Goal: Task Accomplishment & Management: Manage account settings

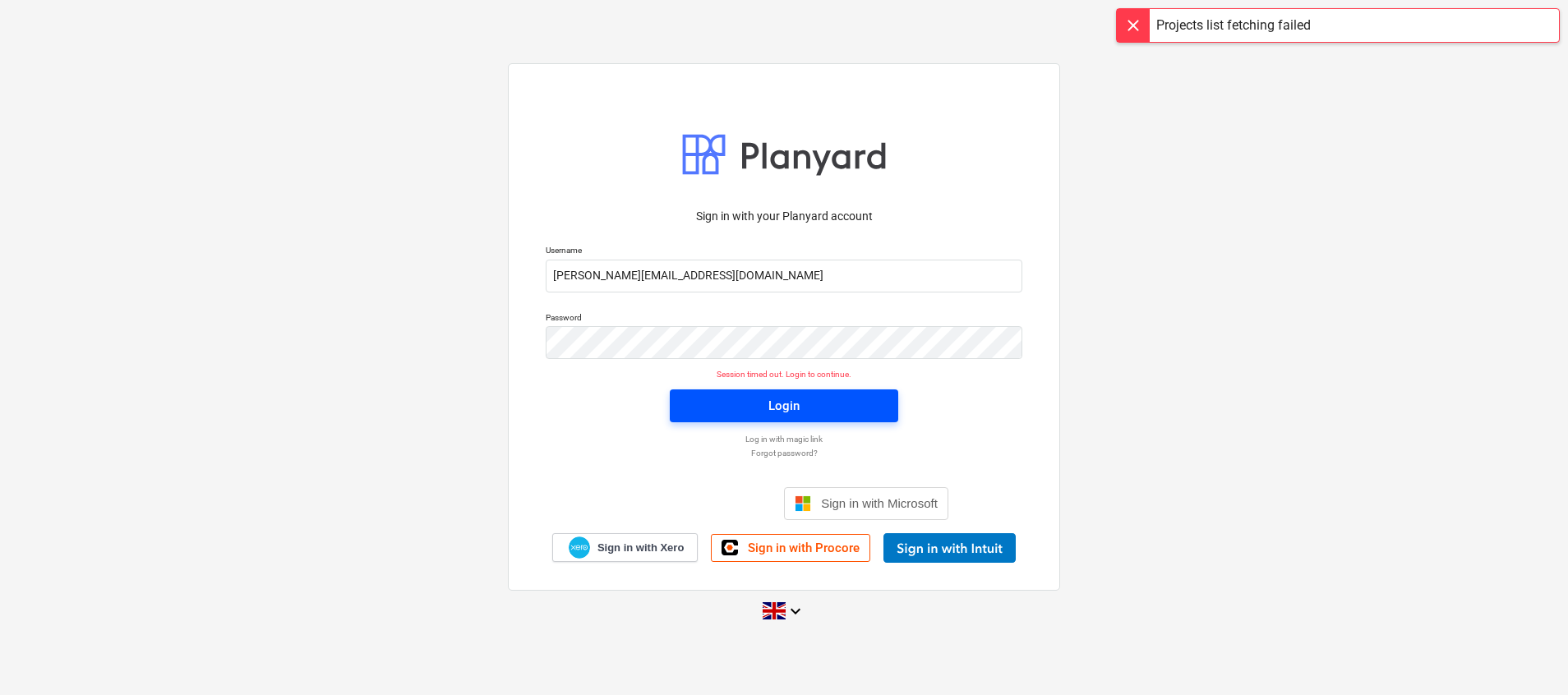
click at [851, 404] on span "Login" at bounding box center [784, 406] width 189 height 22
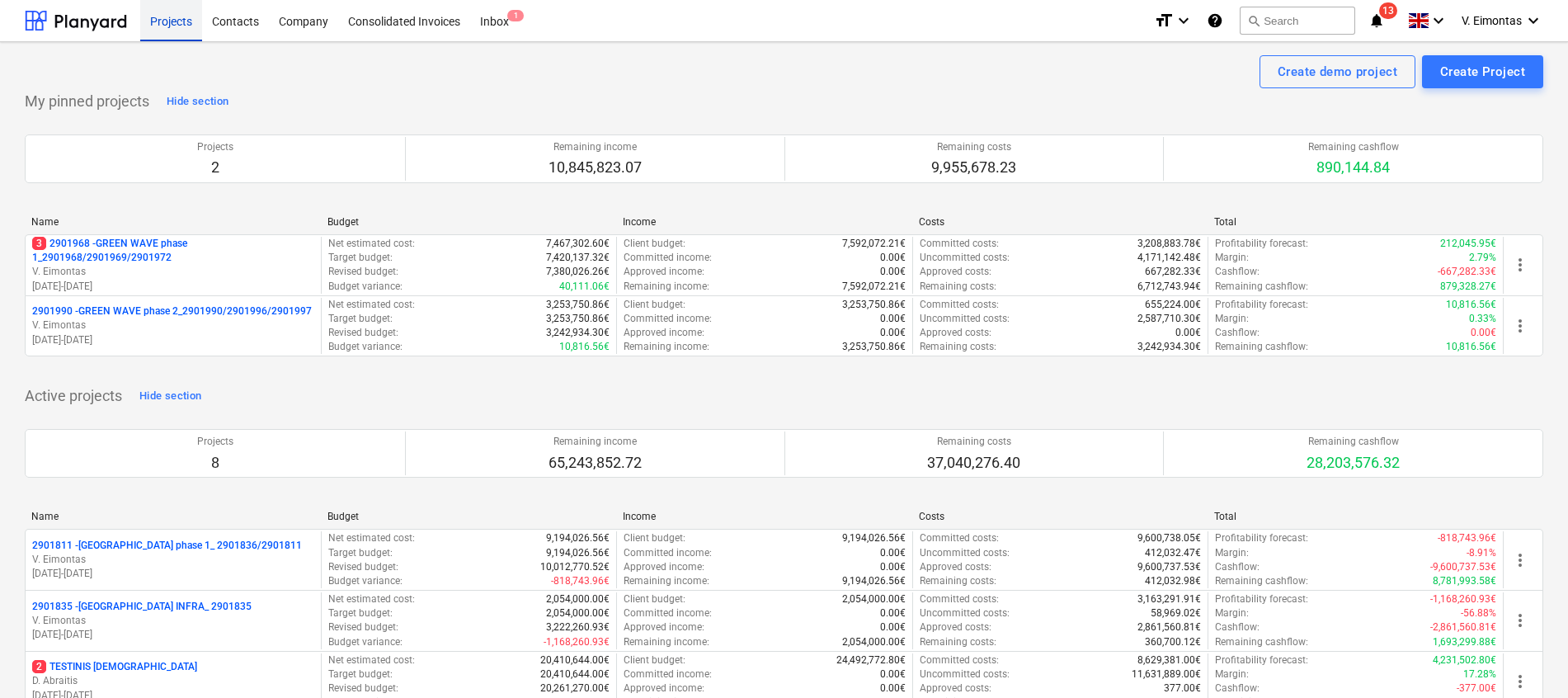
click at [157, 27] on div "Projects" at bounding box center [171, 20] width 62 height 42
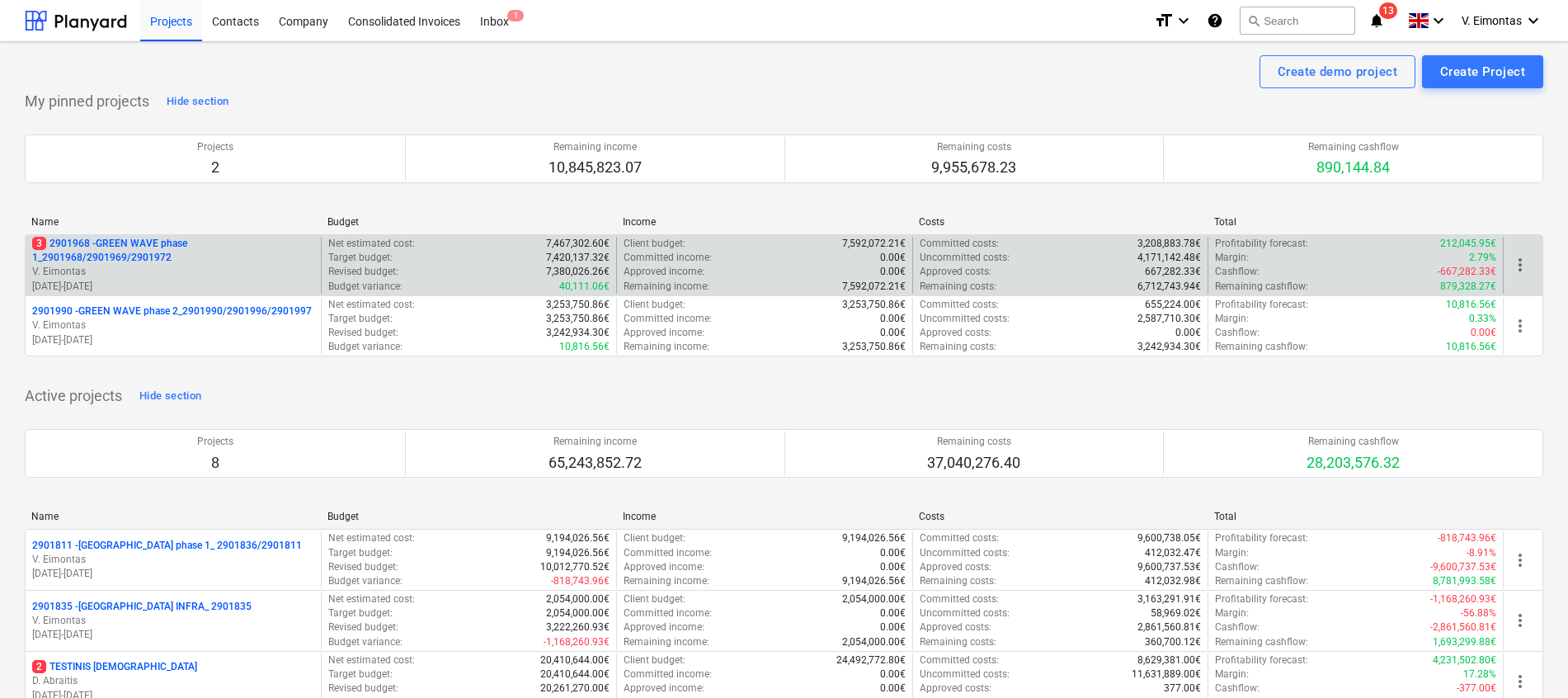
click at [137, 243] on p "3 2901968 - GREEN WAVE phase 1_2901968/2901969/2901972" at bounding box center [173, 251] width 282 height 28
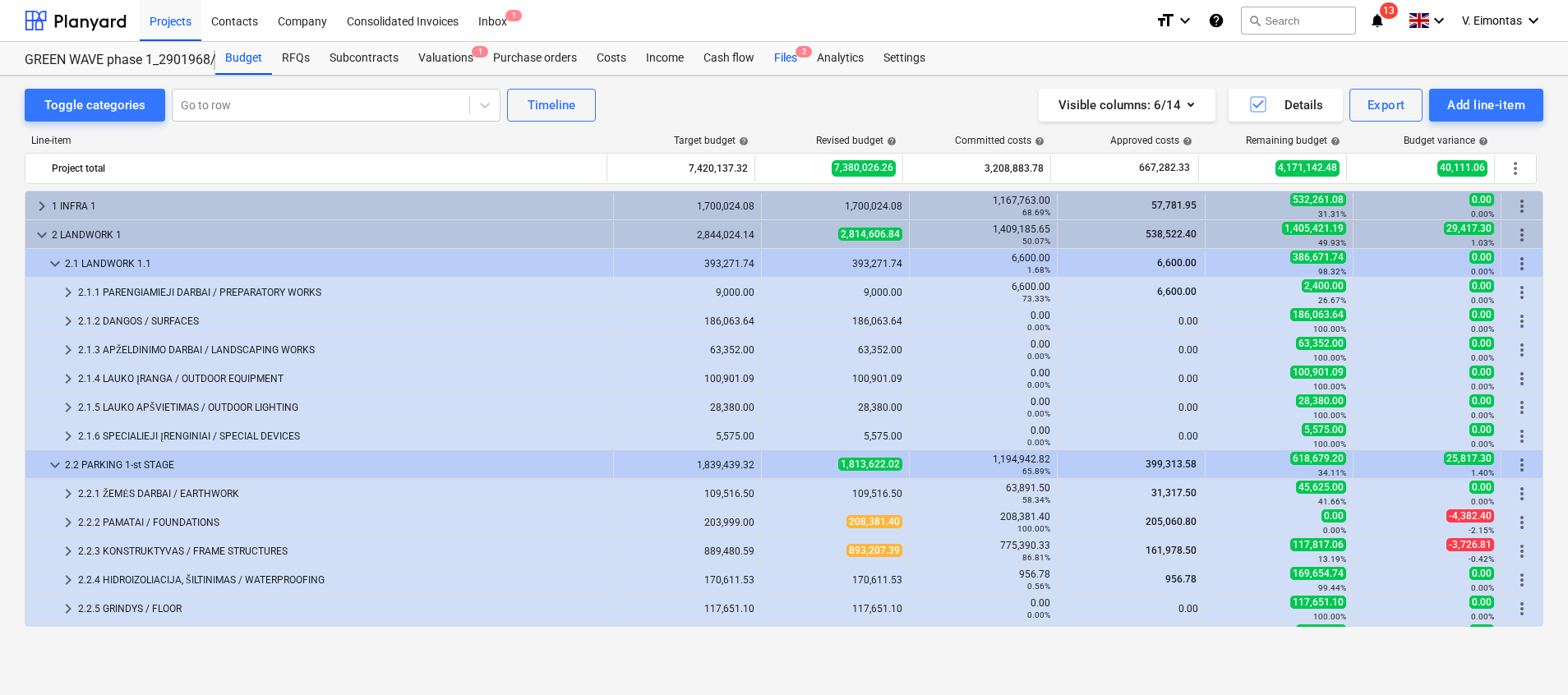
click at [776, 69] on div "Files 2" at bounding box center [785, 57] width 43 height 33
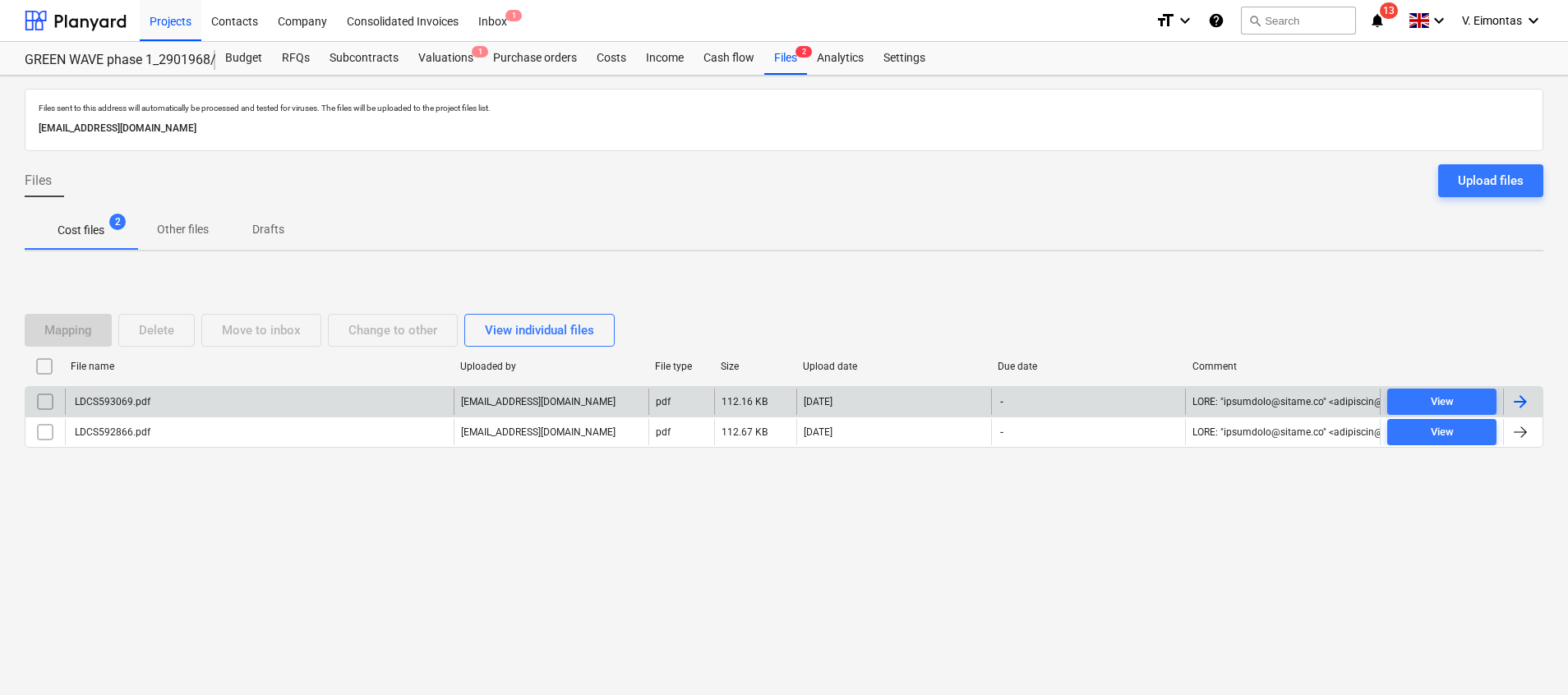
click at [169, 401] on div "LDCS593069.pdf" at bounding box center [260, 402] width 389 height 27
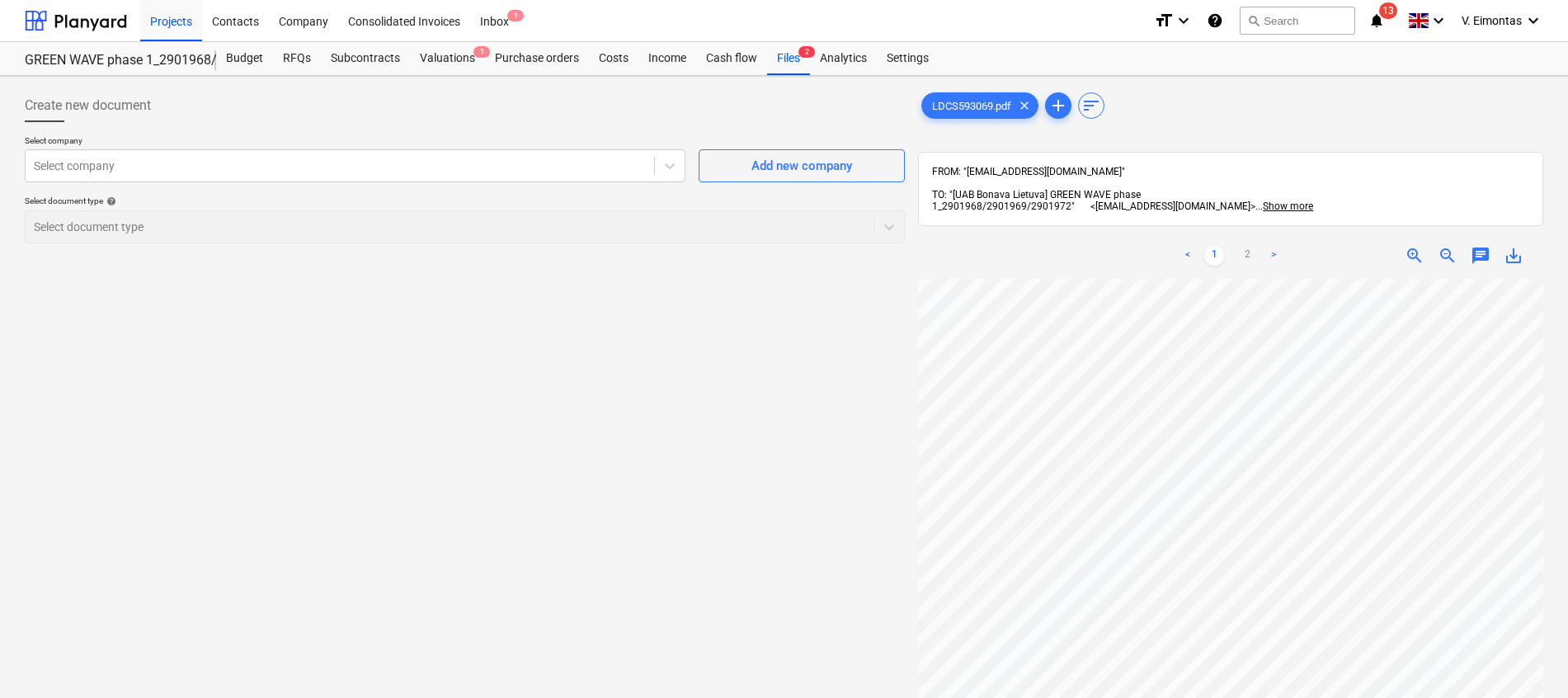
scroll to position [403, 0]
click at [549, 431] on div "Create new document Select company Select company Add new company Select docume…" at bounding box center [464, 510] width 893 height 855
click at [1242, 246] on link "2" at bounding box center [1247, 256] width 20 height 20
click at [786, 56] on div "Files 2" at bounding box center [788, 58] width 43 height 33
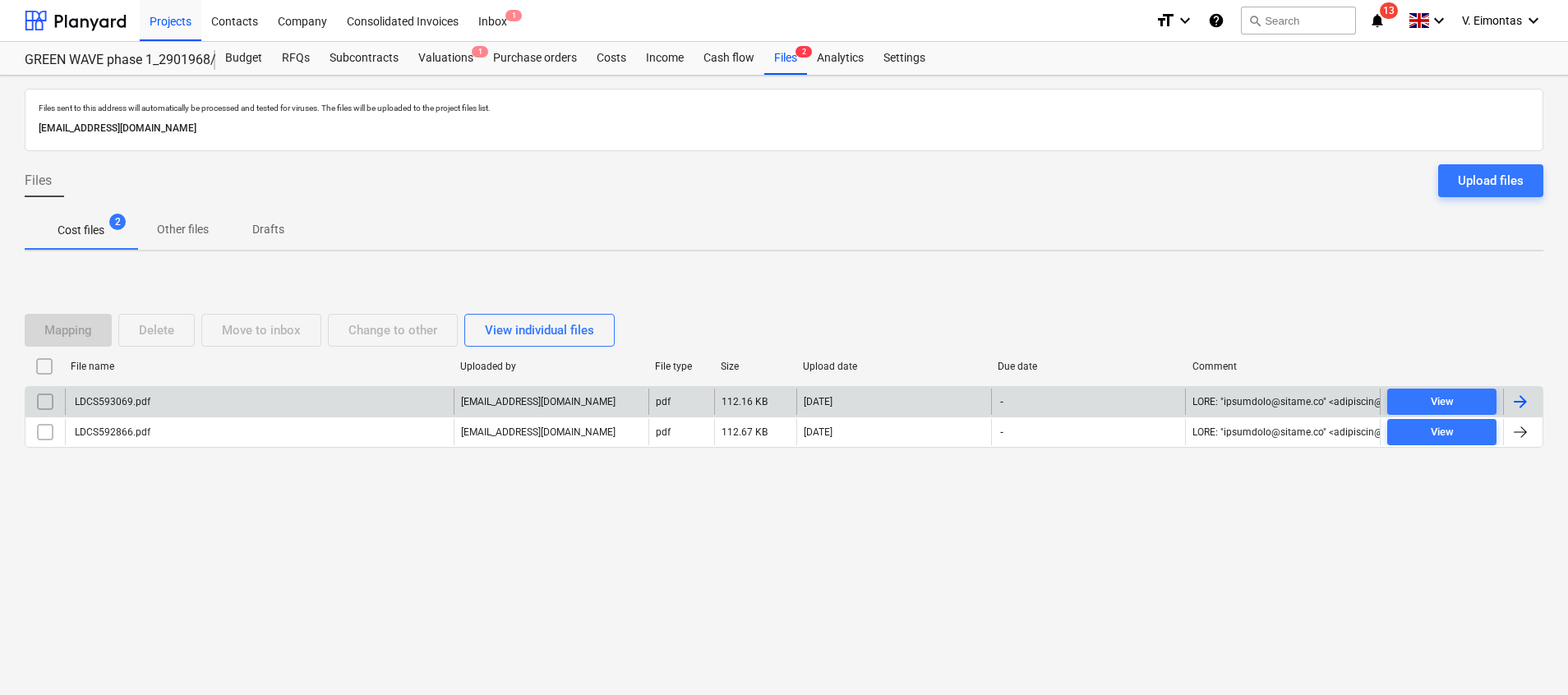
click at [186, 391] on div "LDCS593069.pdf" at bounding box center [260, 402] width 389 height 27
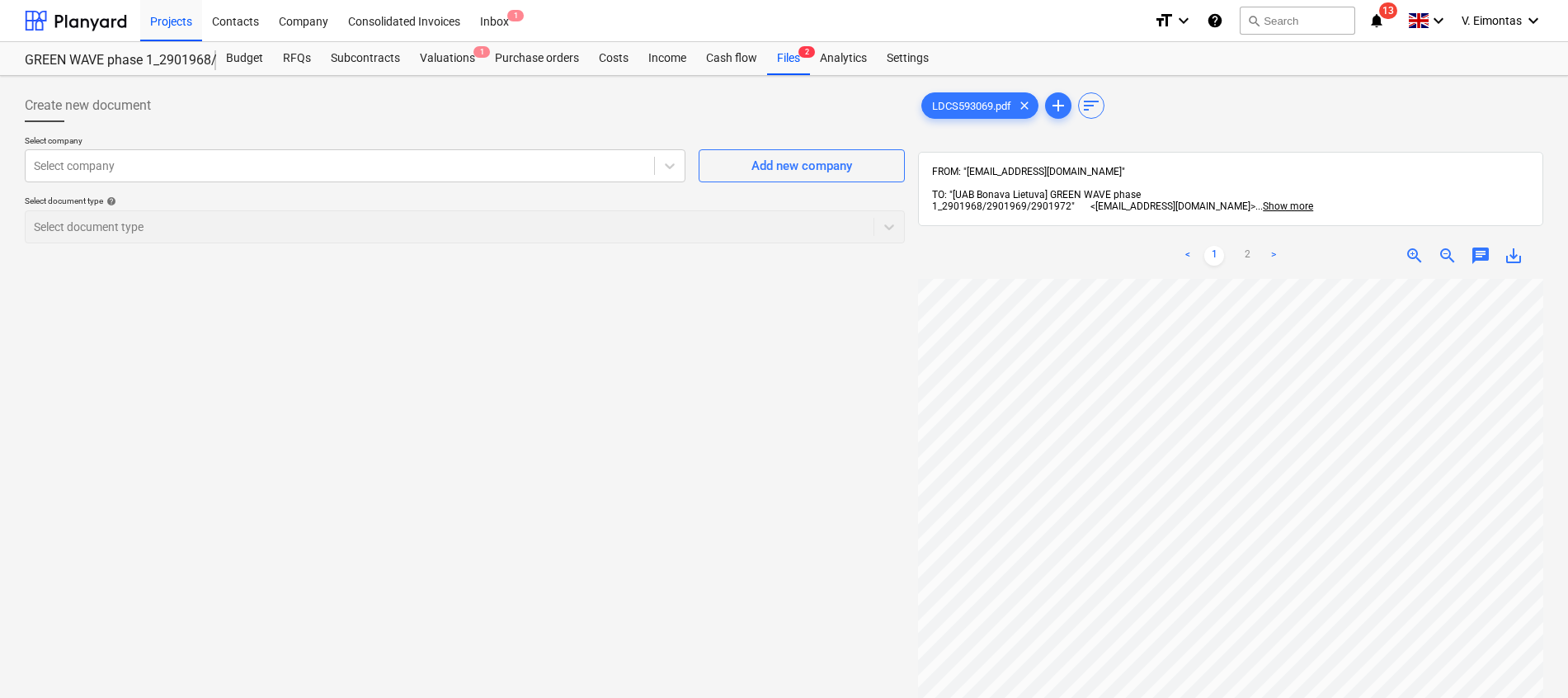
click at [1510, 246] on span "save_alt" at bounding box center [1513, 256] width 20 height 20
click at [790, 55] on div "Files 2" at bounding box center [788, 58] width 43 height 33
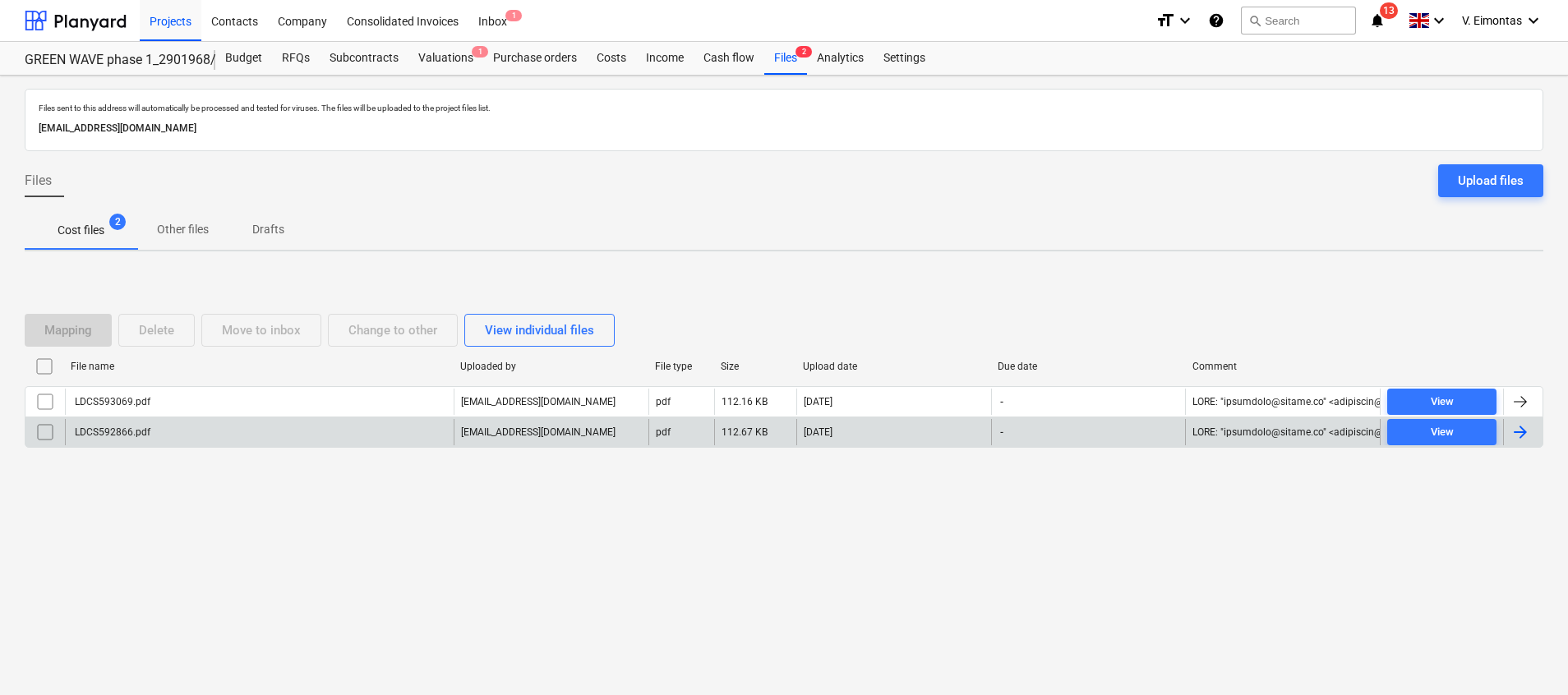
click at [116, 437] on div "LDCS592866.pdf" at bounding box center [111, 433] width 78 height 12
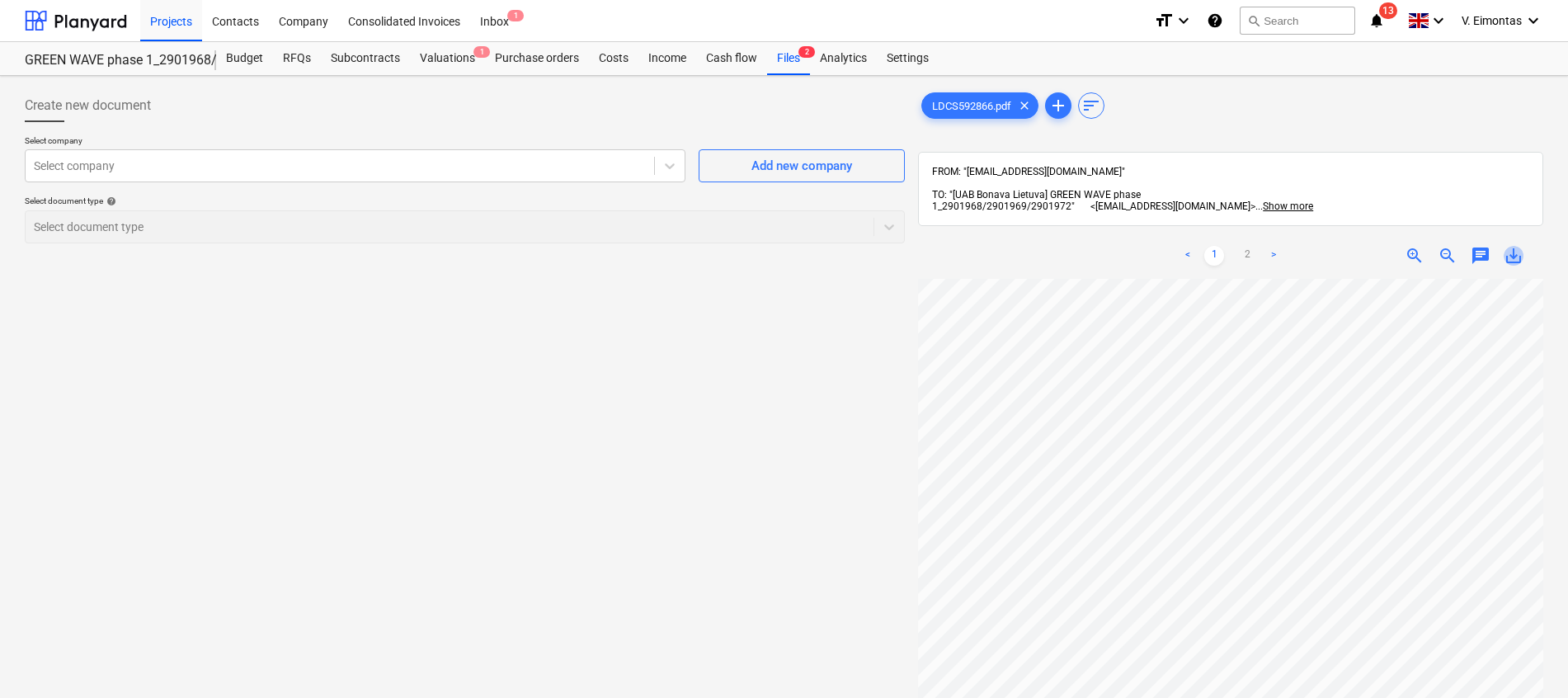
click at [1512, 248] on span "save_alt" at bounding box center [1513, 256] width 20 height 20
click at [784, 65] on div "Files 2" at bounding box center [788, 58] width 43 height 33
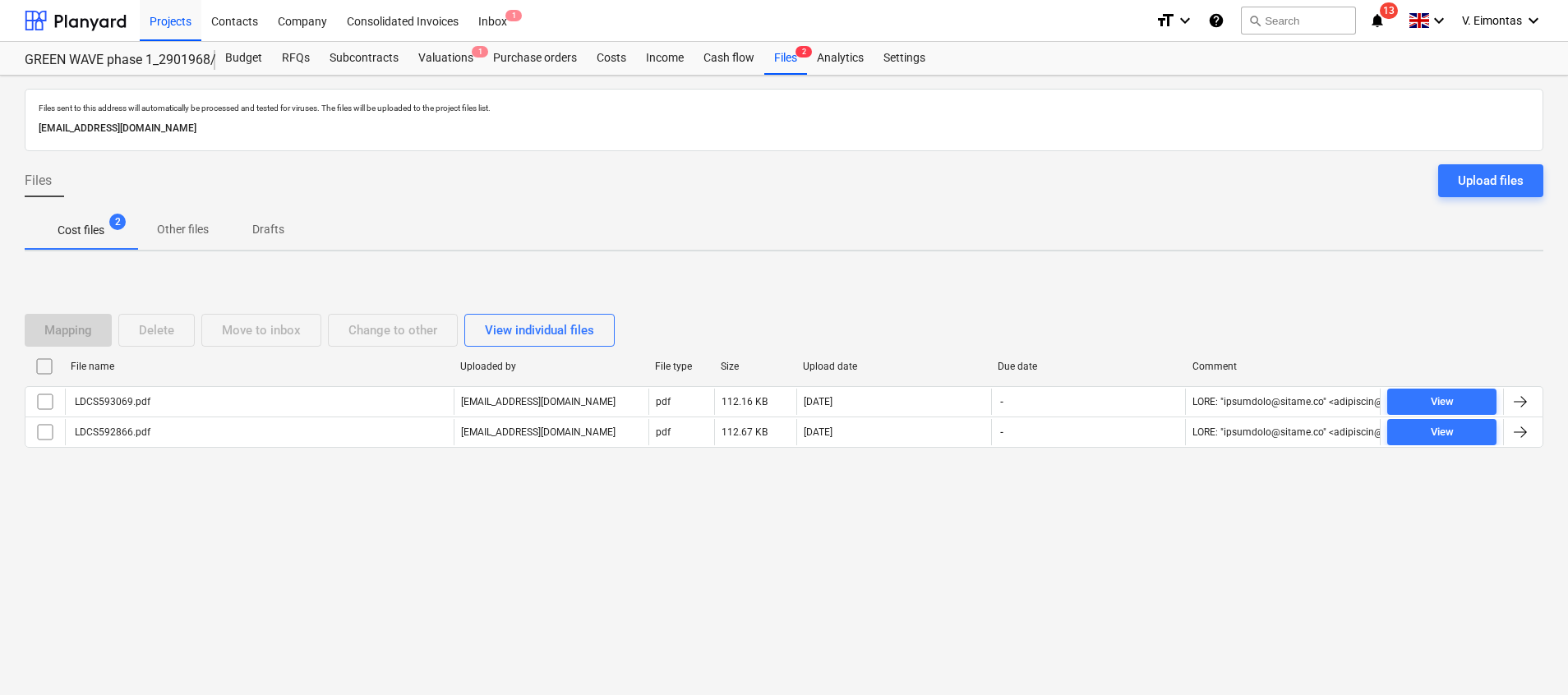
click at [52, 369] on input "checkbox" at bounding box center [45, 366] width 27 height 27
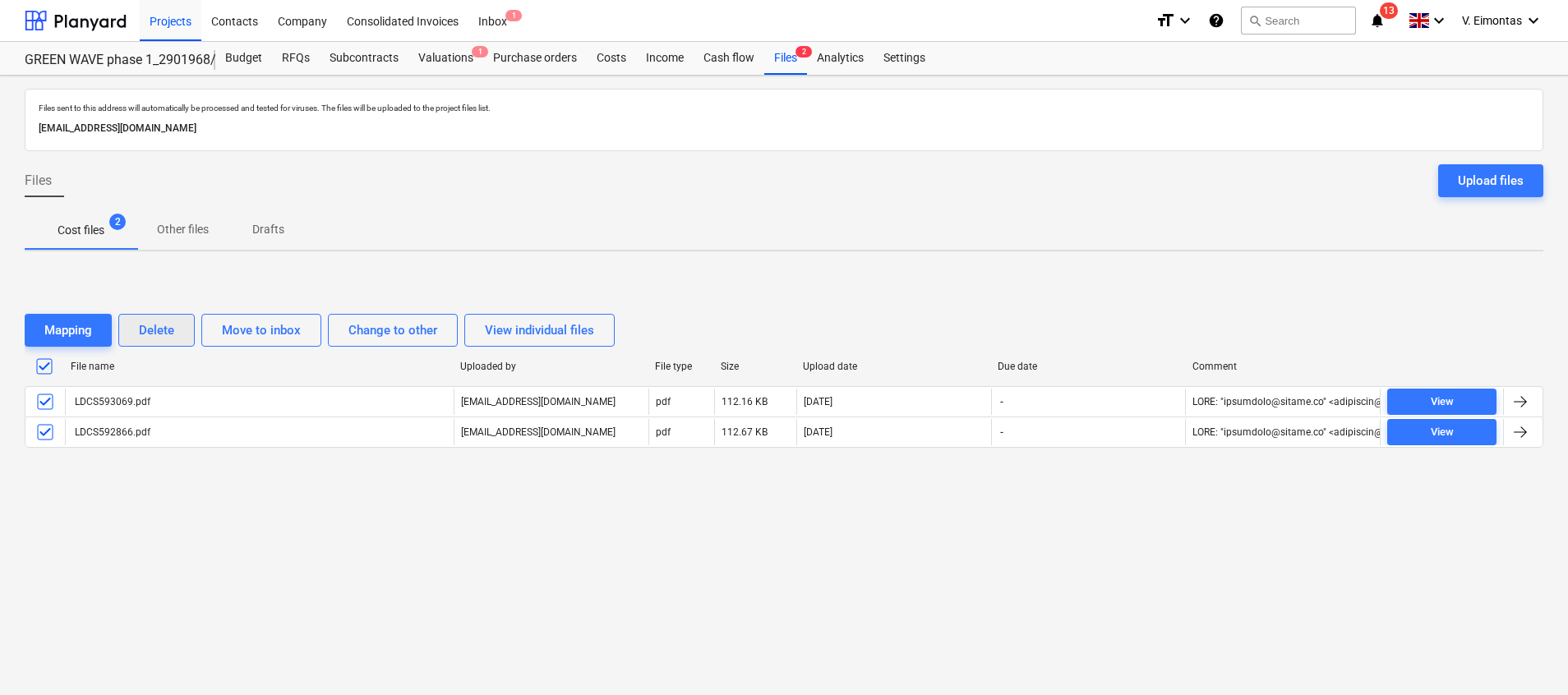
click at [157, 326] on div "Delete" at bounding box center [157, 331] width 36 height 22
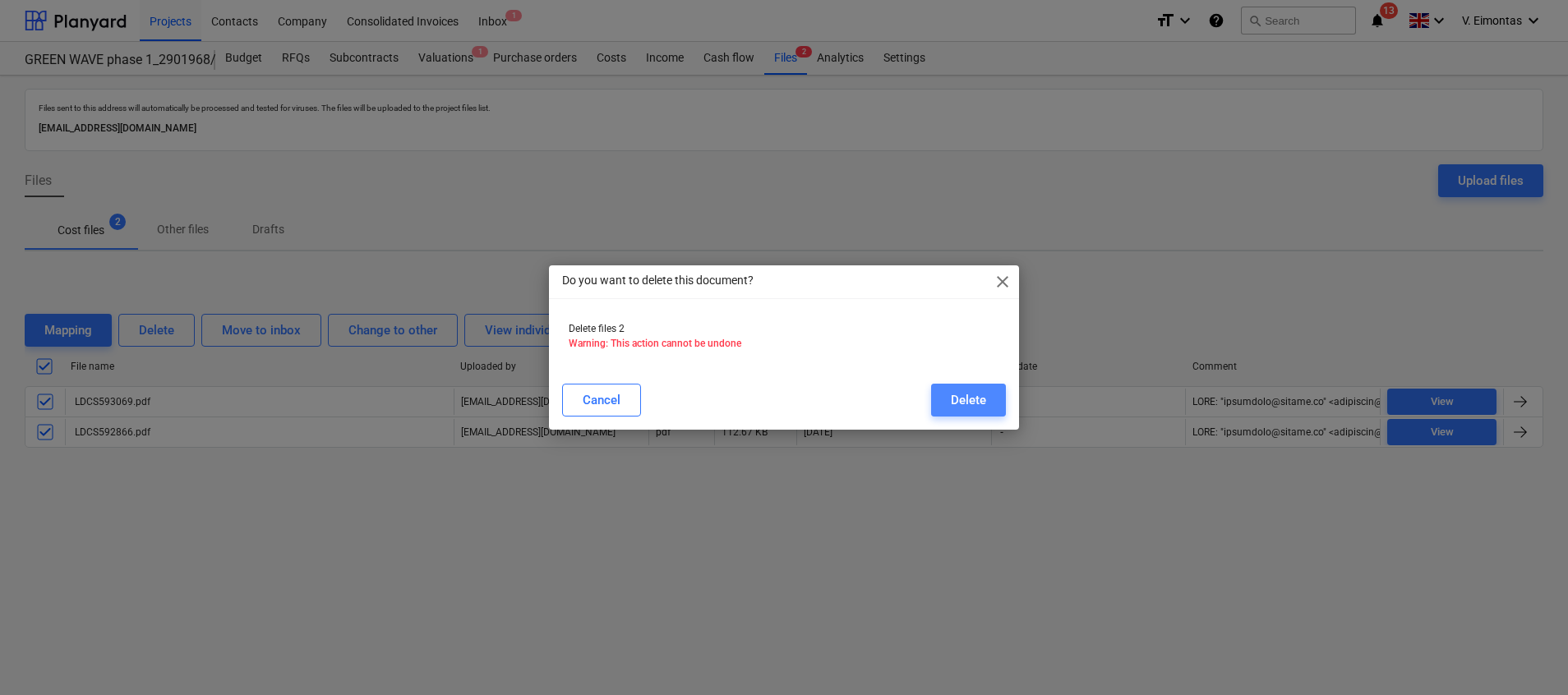
click at [981, 409] on div "Delete" at bounding box center [969, 400] width 36 height 22
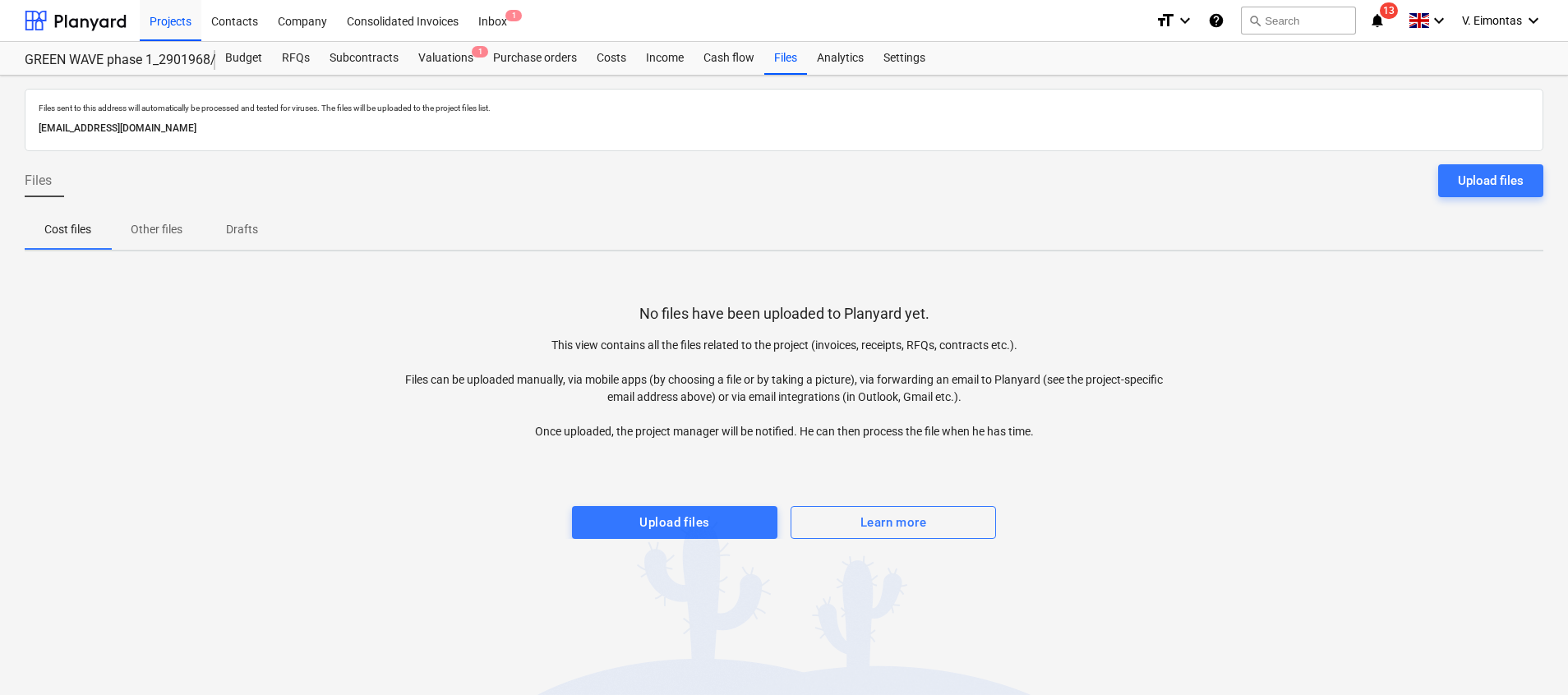
click at [299, 402] on div "No files have been uploaded to Planyard yet. This view contains all the files r…" at bounding box center [784, 401] width 1519 height 274
click at [694, 530] on div "Upload files" at bounding box center [675, 523] width 70 height 22
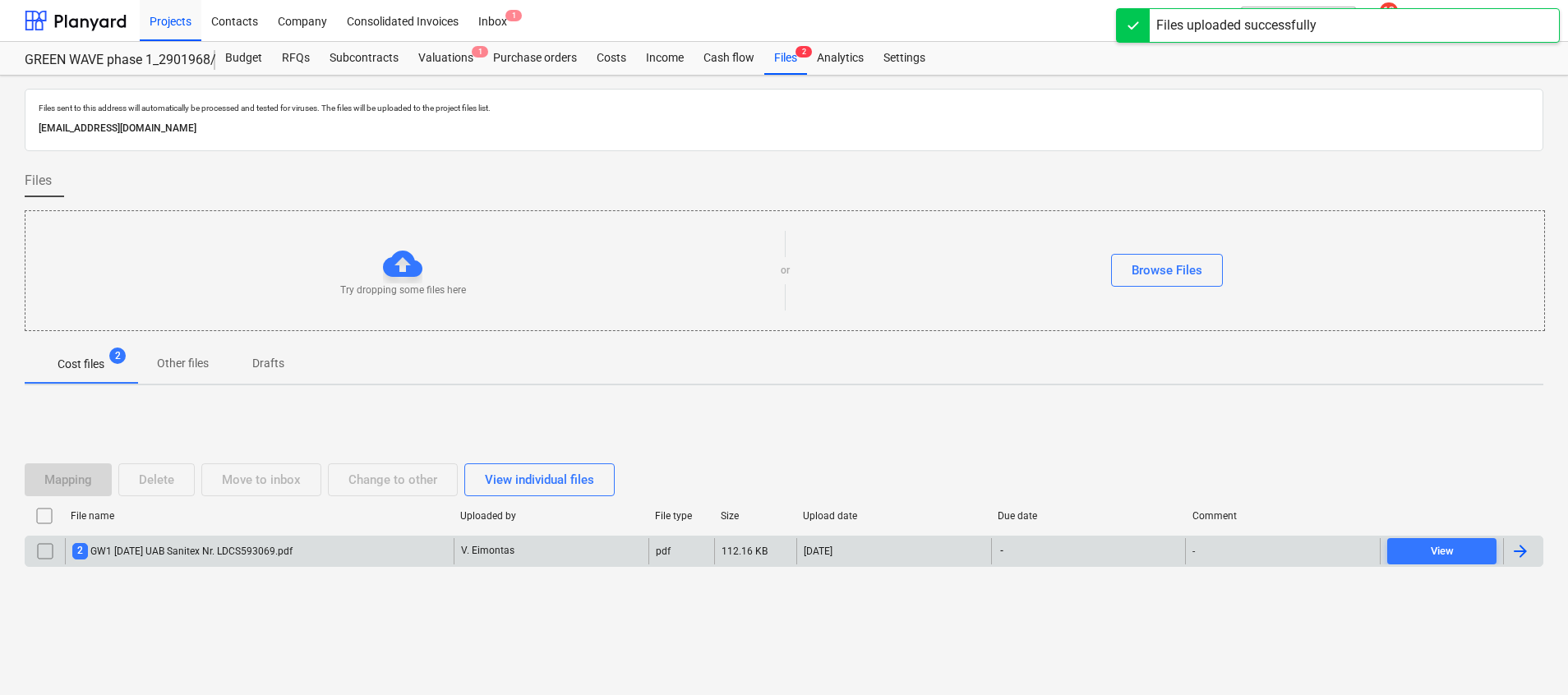
click at [49, 552] on input "checkbox" at bounding box center [45, 551] width 27 height 27
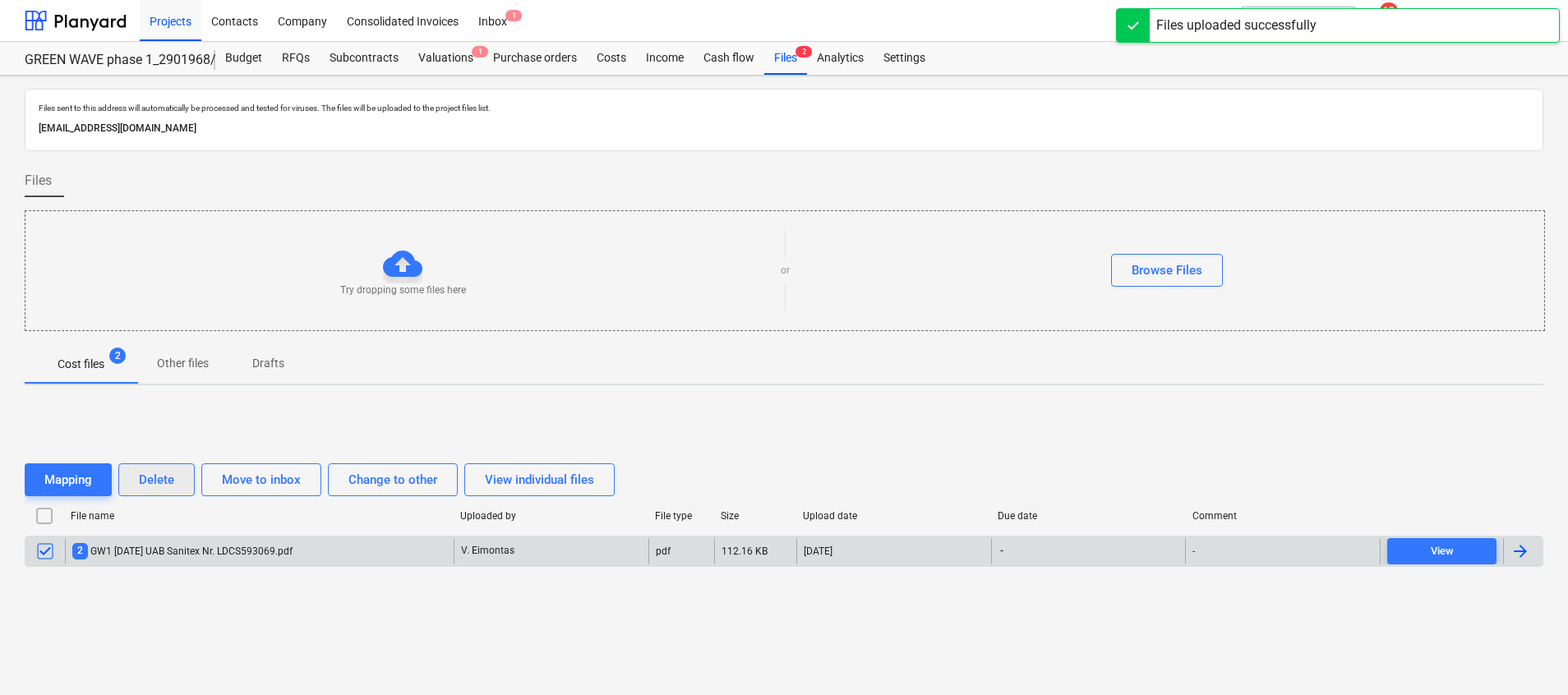
click at [169, 491] on button "Delete" at bounding box center [156, 479] width 76 height 33
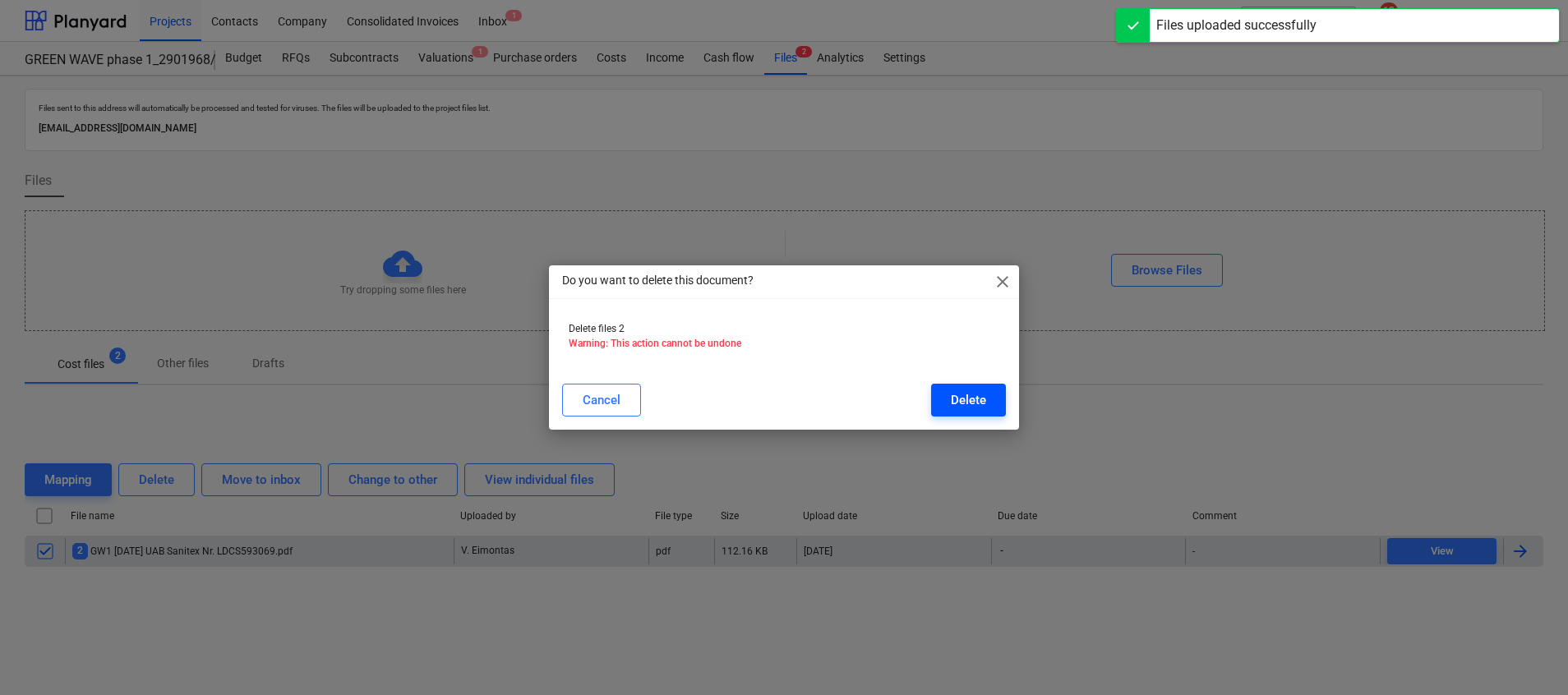
click at [969, 397] on div "Delete" at bounding box center [969, 400] width 36 height 22
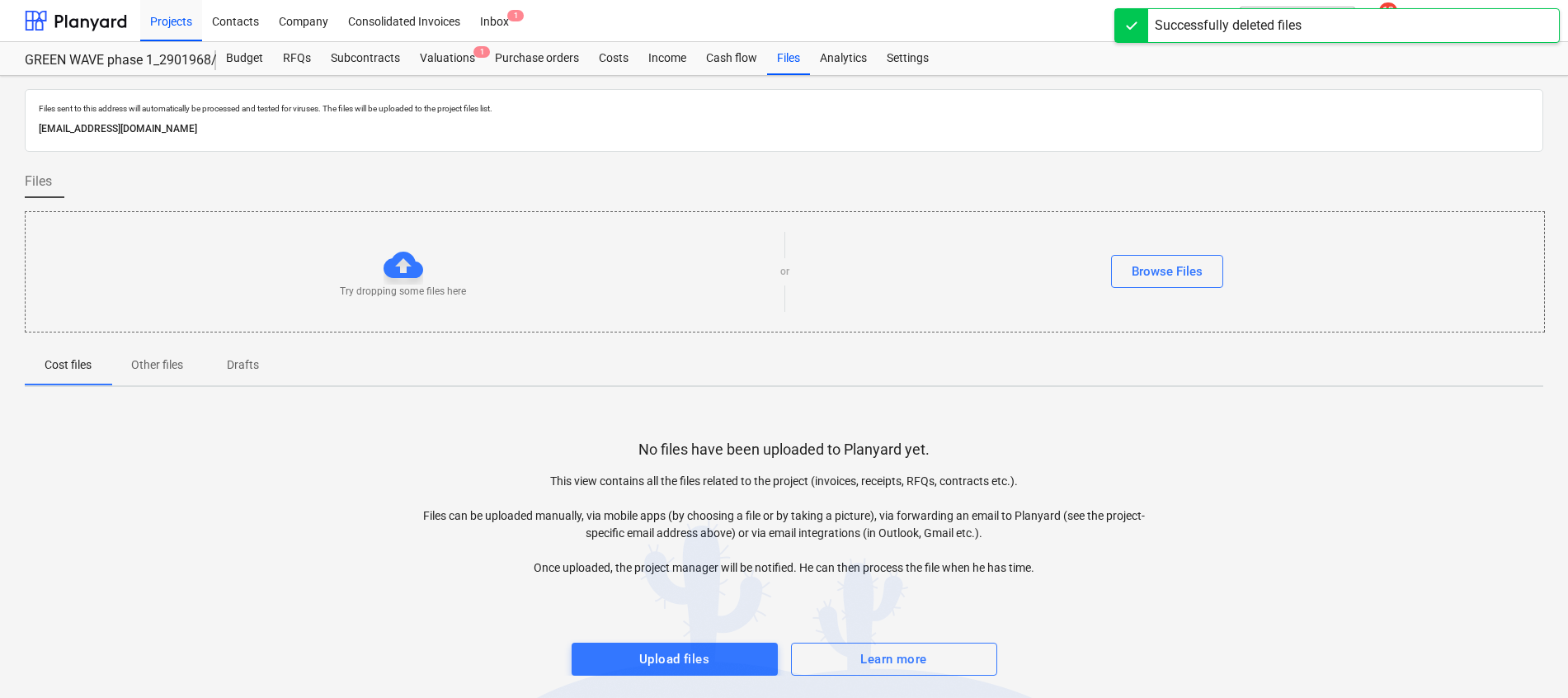
drag, startPoint x: 622, startPoint y: 404, endPoint x: 646, endPoint y: 420, distance: 28.8
click at [622, 404] on div "No files have been uploaded to Planyard yet. This view contains all the files r…" at bounding box center [784, 537] width 1518 height 275
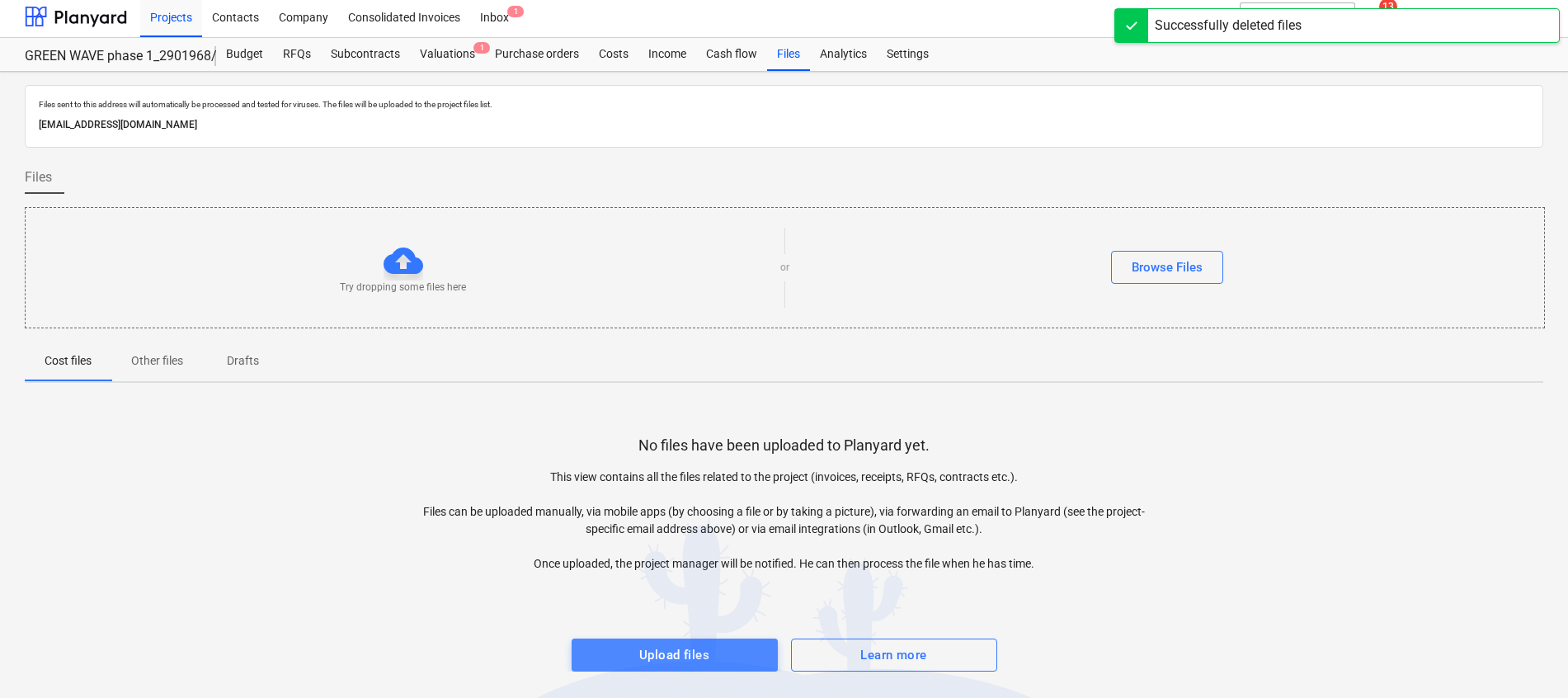
click at [677, 652] on div "Upload files" at bounding box center [674, 655] width 71 height 22
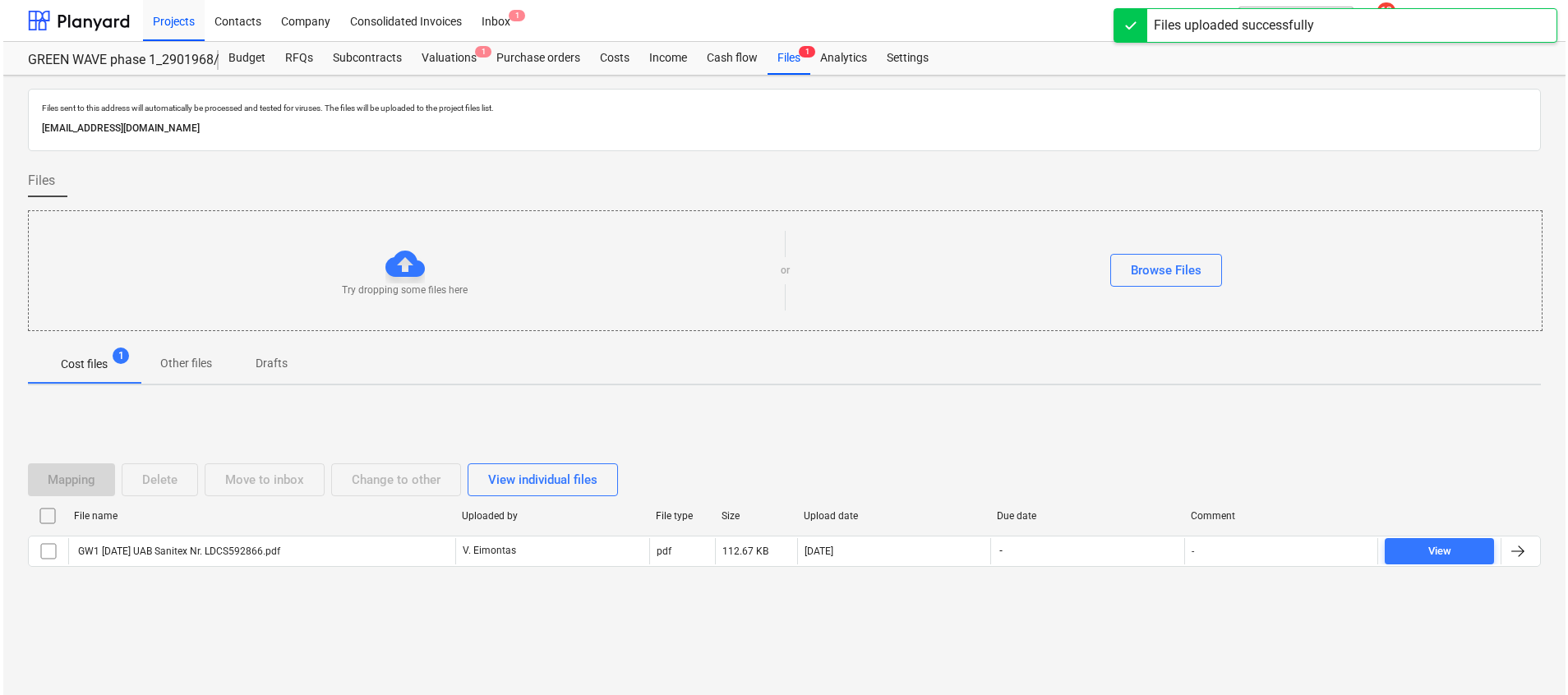
scroll to position [0, 0]
